Goal: Find contact information: Find contact information

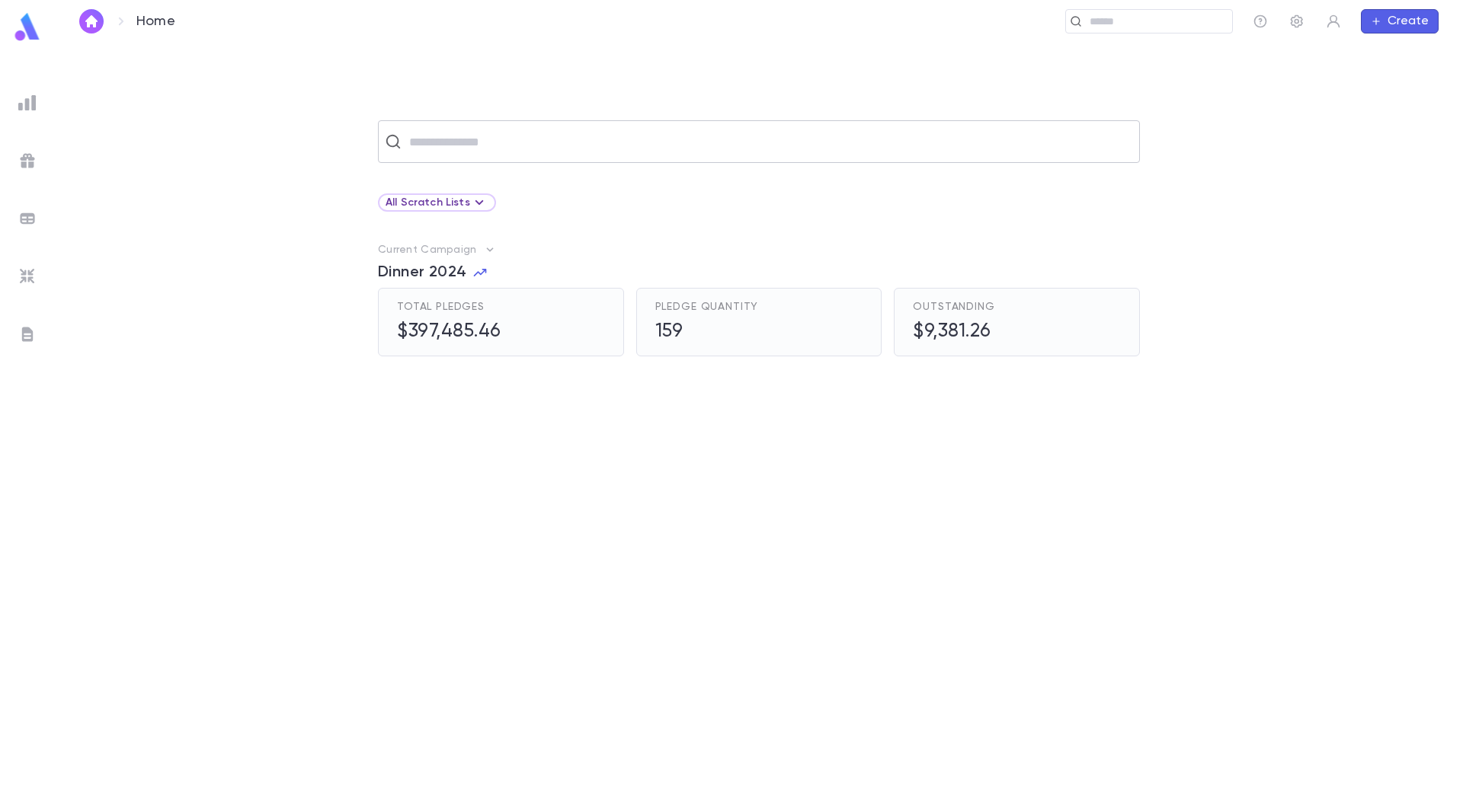
click at [457, 133] on input "text" at bounding box center [769, 141] width 728 height 29
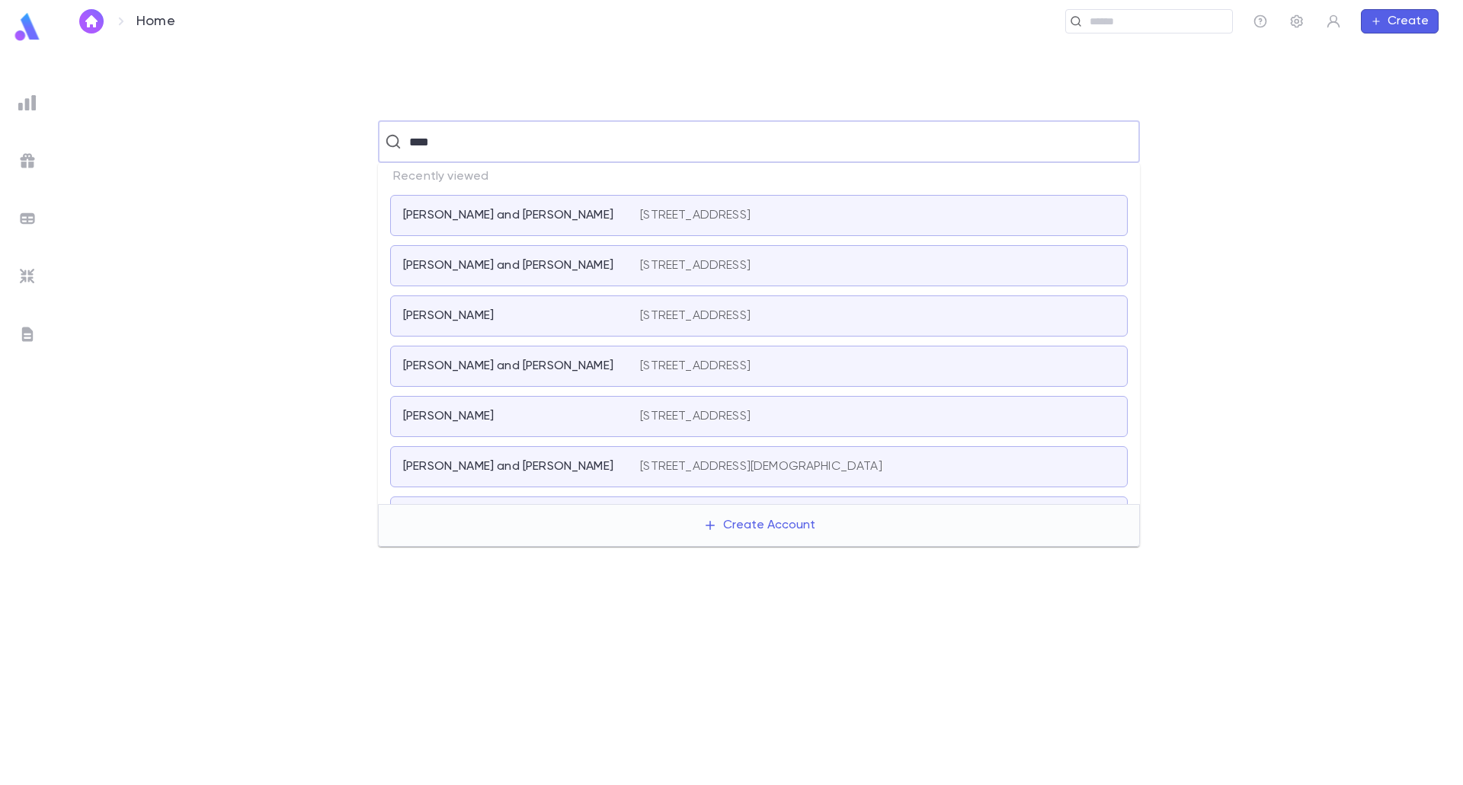
type input "*****"
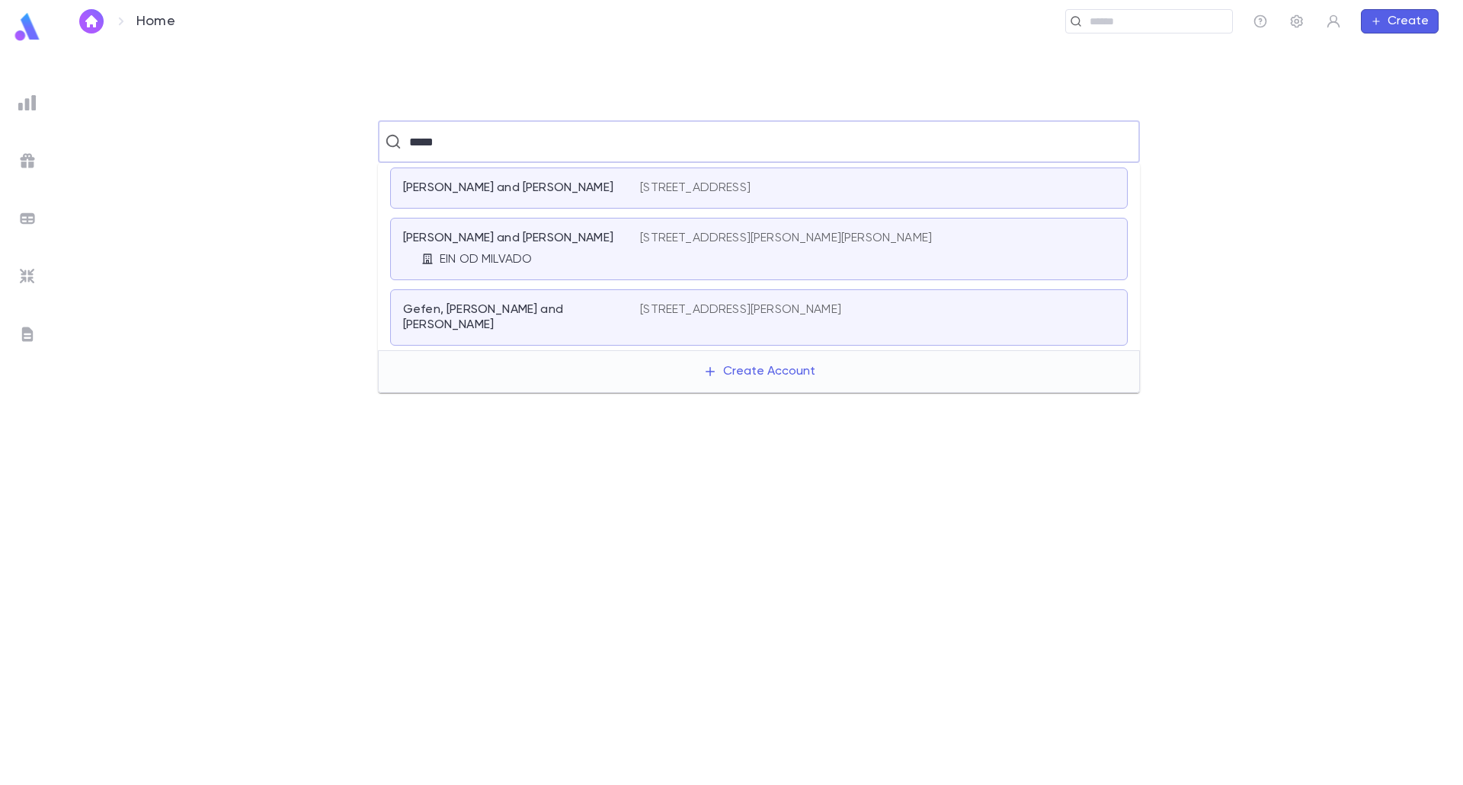
click at [518, 234] on p "[PERSON_NAME] and [PERSON_NAME]" at bounding box center [508, 238] width 210 height 15
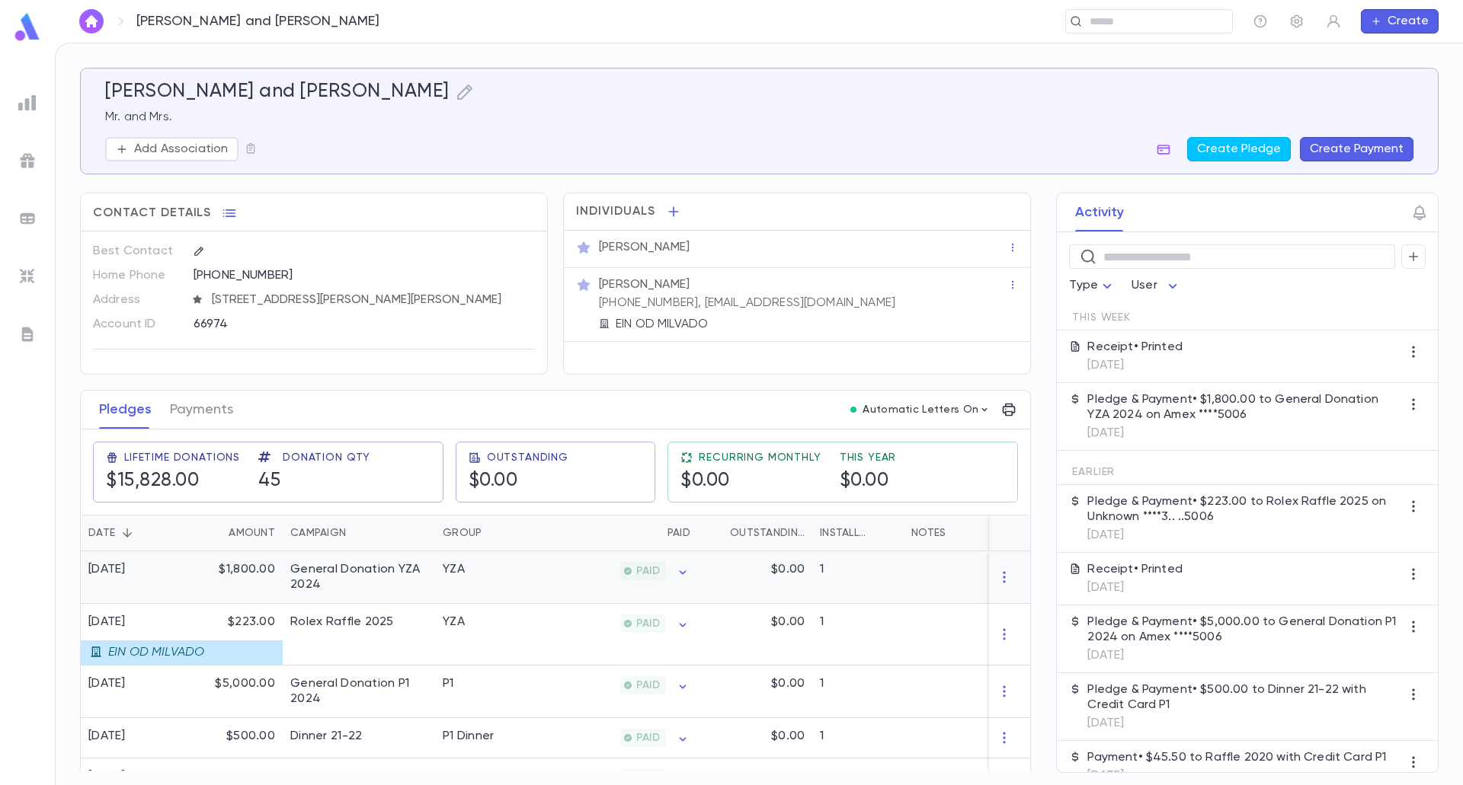
click at [465, 580] on div "YZA" at bounding box center [492, 578] width 114 height 53
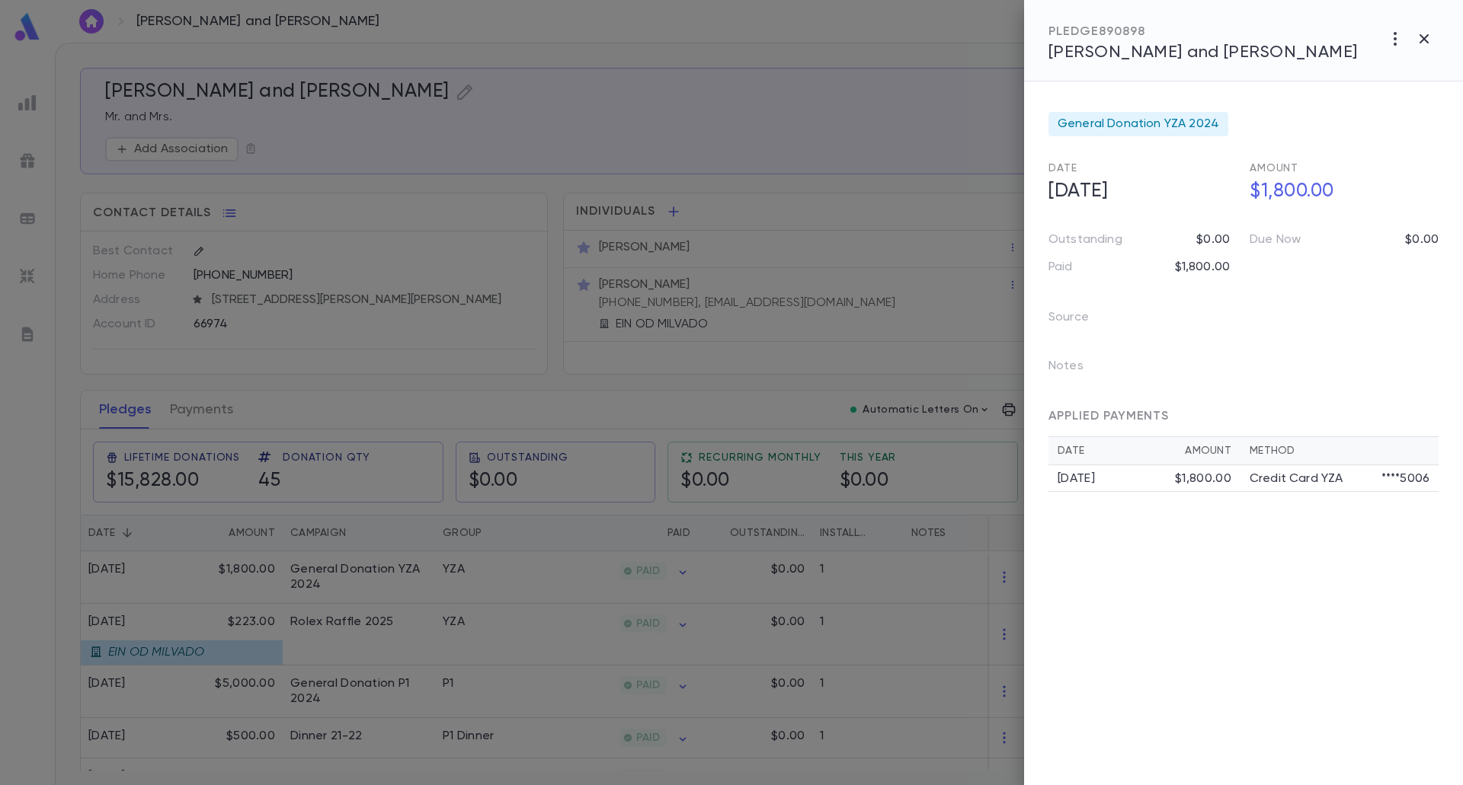
click at [331, 559] on div at bounding box center [731, 392] width 1463 height 785
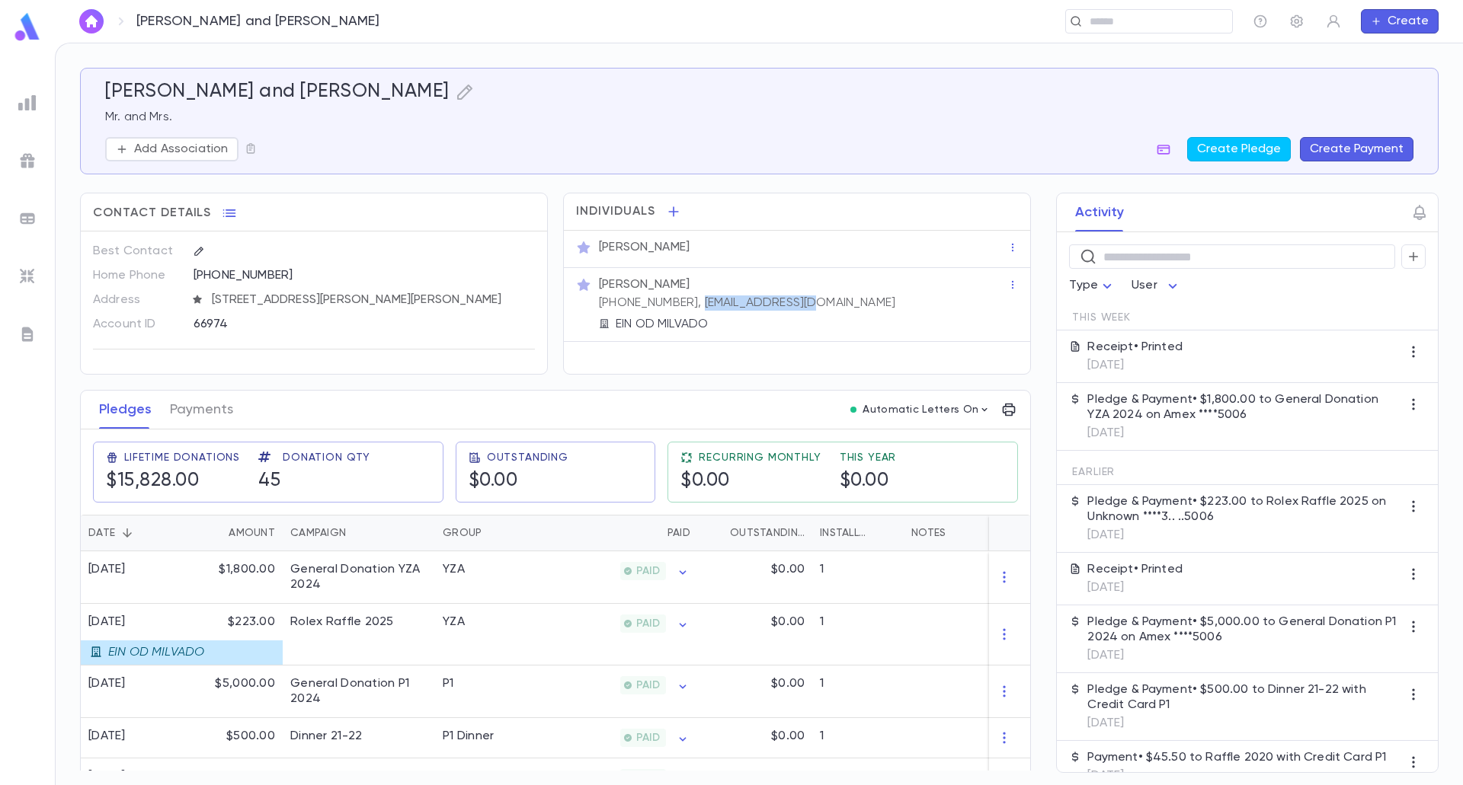
drag, startPoint x: 682, startPoint y: 302, endPoint x: 798, endPoint y: 305, distance: 115.9
click at [798, 305] on p "[PHONE_NUMBER], [EMAIL_ADDRESS][DOMAIN_NAME]" at bounding box center [747, 303] width 296 height 15
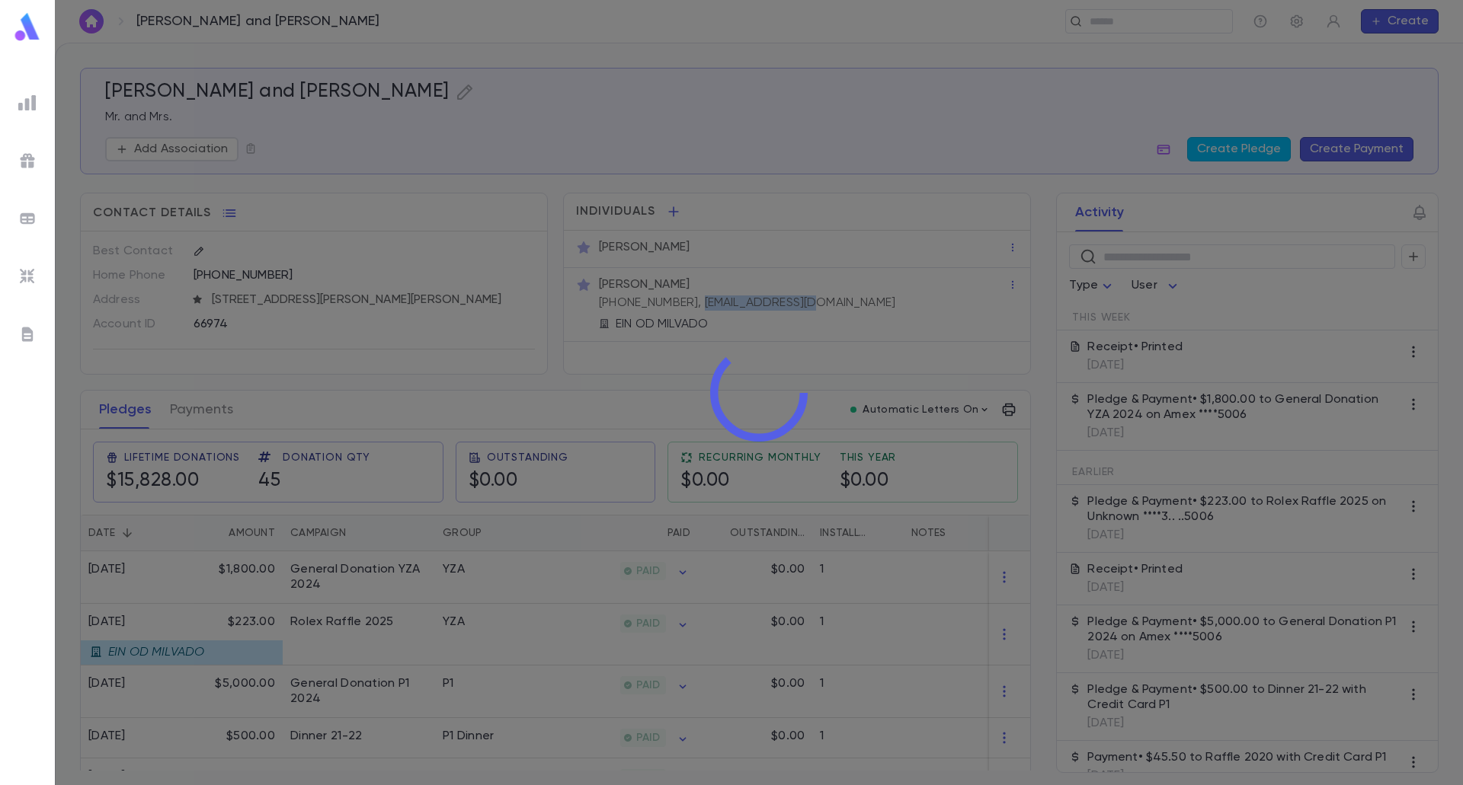
copy p "[EMAIL_ADDRESS][DOMAIN_NAME]"
